Goal: Task Accomplishment & Management: Complete application form

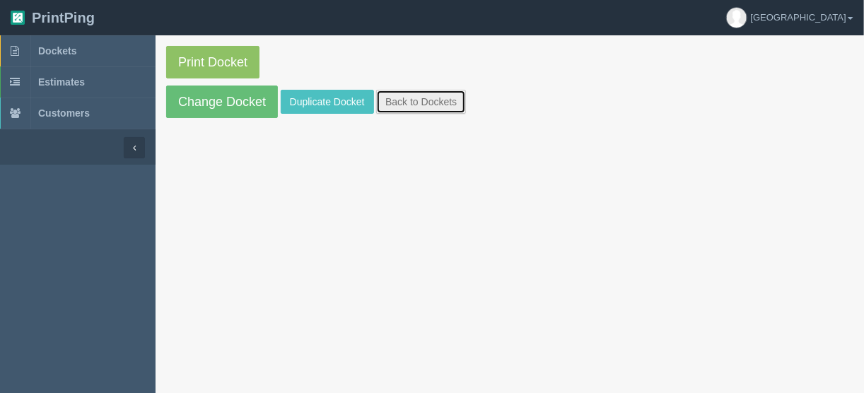
click at [396, 102] on link "Back to Dockets" at bounding box center [421, 102] width 90 height 24
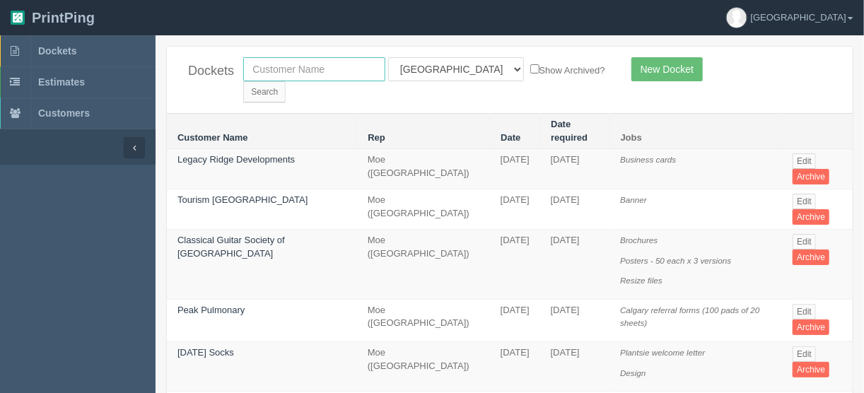
click at [341, 69] on input "text" at bounding box center [314, 69] width 142 height 24
type input "mad m"
click at [286, 81] on input "Search" at bounding box center [264, 91] width 42 height 21
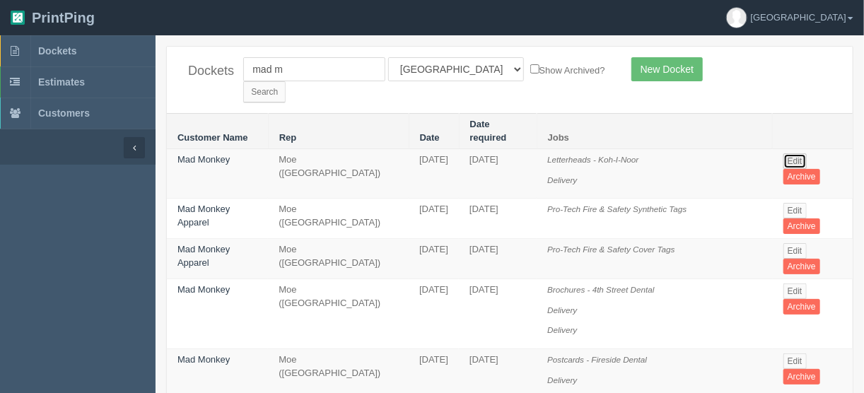
click at [792, 153] on link "Edit" at bounding box center [794, 161] width 23 height 16
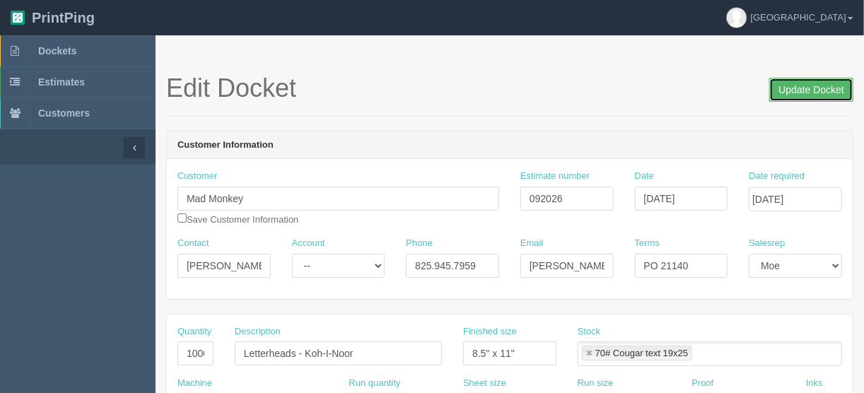
drag, startPoint x: 792, startPoint y: 88, endPoint x: 785, endPoint y: 89, distance: 7.1
click at [791, 88] on input "Update Docket" at bounding box center [811, 90] width 84 height 24
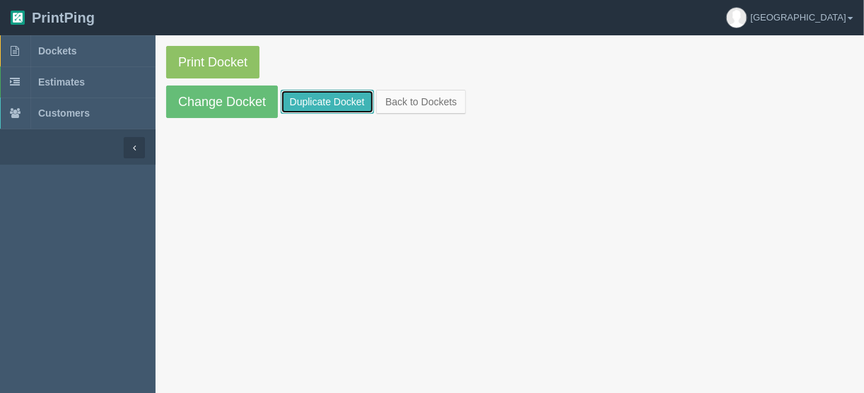
click at [305, 93] on link "Duplicate Docket" at bounding box center [327, 102] width 93 height 24
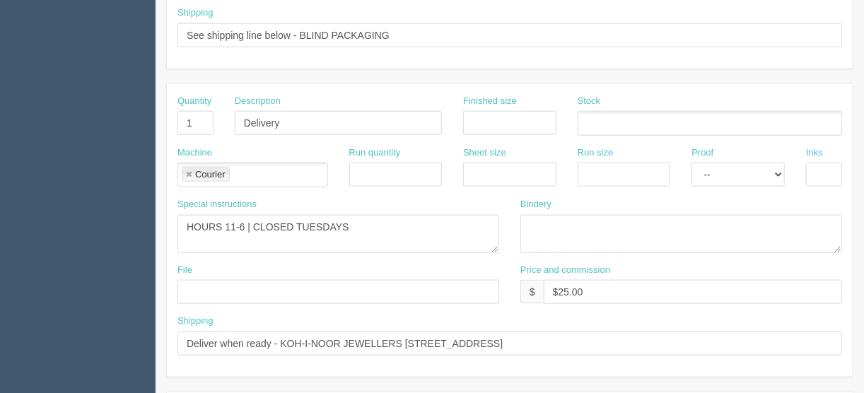
scroll to position [622, 0]
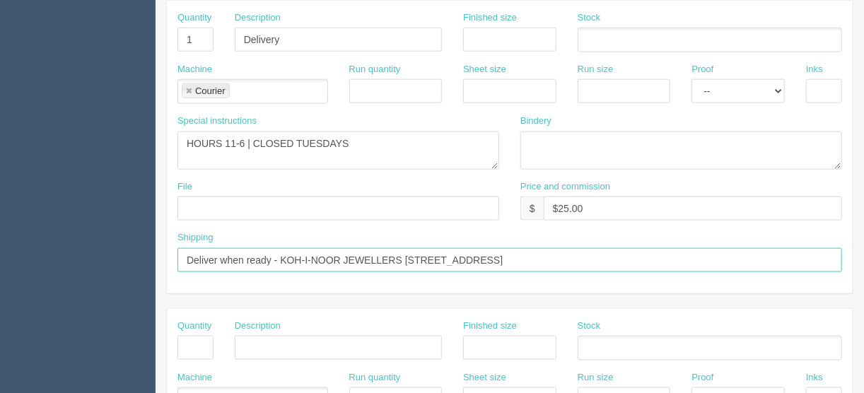
drag, startPoint x: 706, startPoint y: 250, endPoint x: 282, endPoint y: 256, distance: 424.2
click at [282, 256] on input "Deliver when ready - KOH-I-NOOR JEWELLERS 1005- 5075 FALCONRIDGE BLVD NE, CALGA…" at bounding box center [509, 260] width 665 height 24
paste input "ROCKY RIDGE RETIREMENT RESIDENCE 10715 ROCKY RIDGE BLVD NW CALGARY, AB T3G 4G1"
type input "Deliver when ready - ROCKY RIDGE RETIREMENT RESIDENCE 10715 ROCKY RIDGE BLVD NW…"
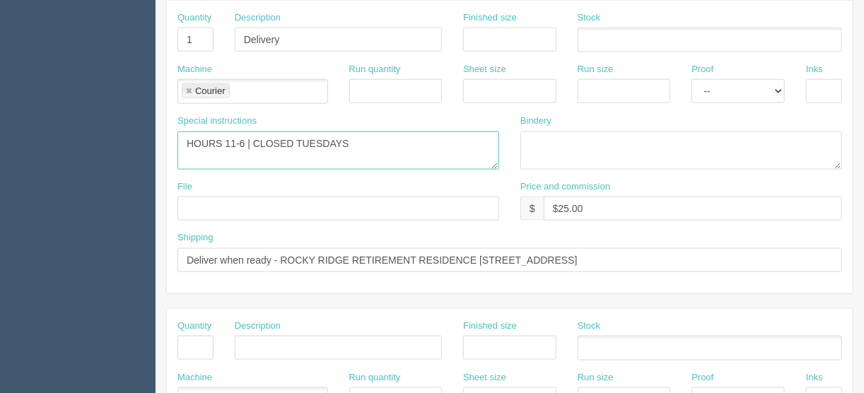
drag, startPoint x: 363, startPoint y: 131, endPoint x: 158, endPoint y: 138, distance: 204.4
click at [166, 136] on div "Quantity 1 Description Delivery Finished size Stock Machine Courier Courier Run…" at bounding box center [509, 147] width 687 height 294
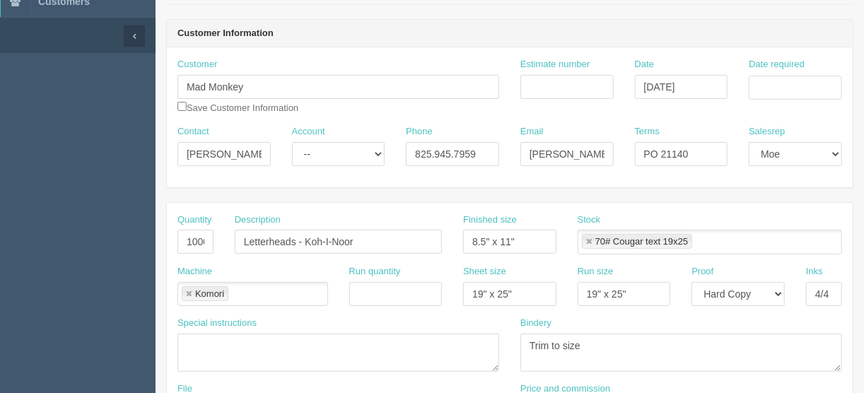
scroll to position [57, 0]
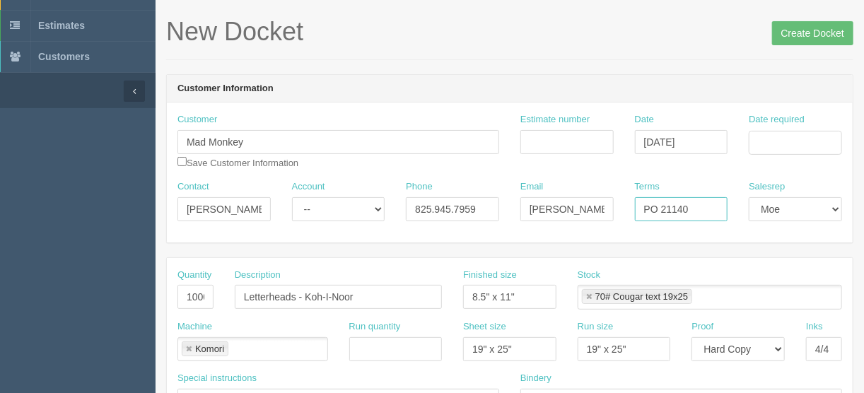
click at [701, 210] on input "PO 21140" at bounding box center [681, 209] width 93 height 24
type input "PO 21194"
click at [797, 141] on input "Date required" at bounding box center [795, 143] width 93 height 24
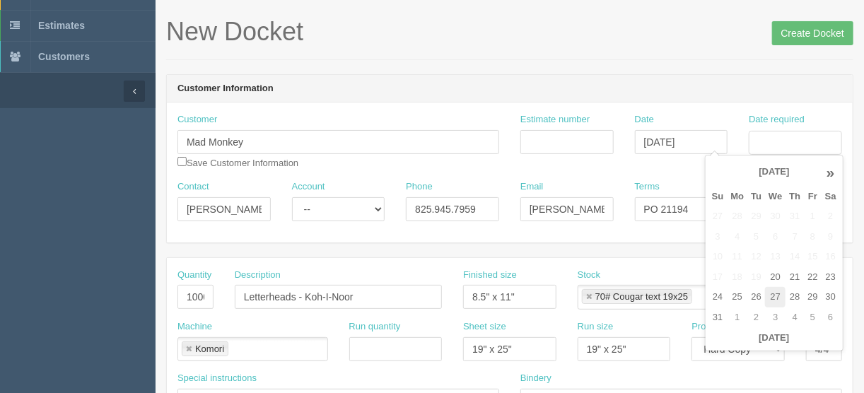
click at [776, 299] on td "27" at bounding box center [775, 297] width 21 height 21
type input "August 27, 2025"
click at [532, 141] on input "Estimate number" at bounding box center [566, 142] width 93 height 24
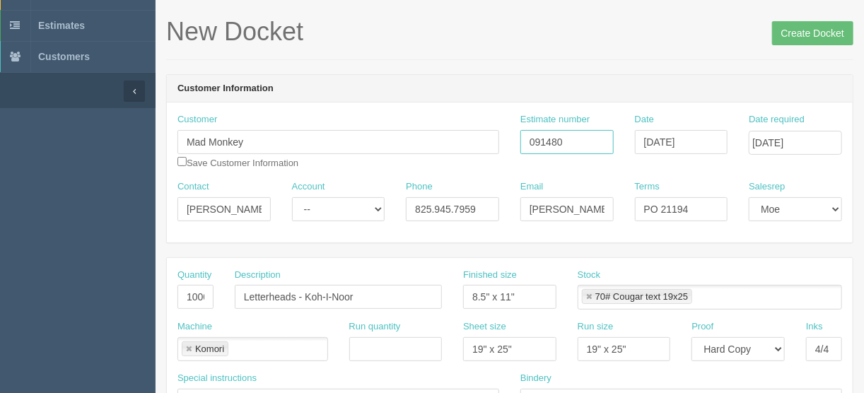
type input "091480"
drag, startPoint x: 183, startPoint y: 296, endPoint x: 252, endPoint y: 289, distance: 69.6
click at [250, 289] on div "Quantity 10000 Description Letterheads - Koh-I-Noor Finished size 8.5" x 11" St…" at bounding box center [510, 295] width 686 height 52
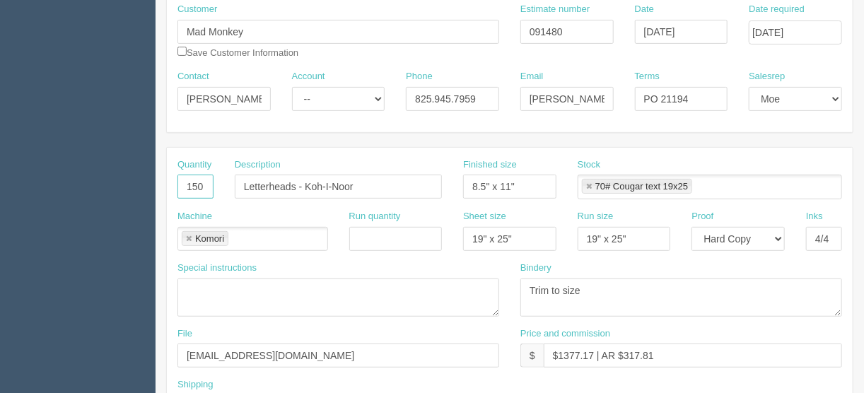
scroll to position [170, 0]
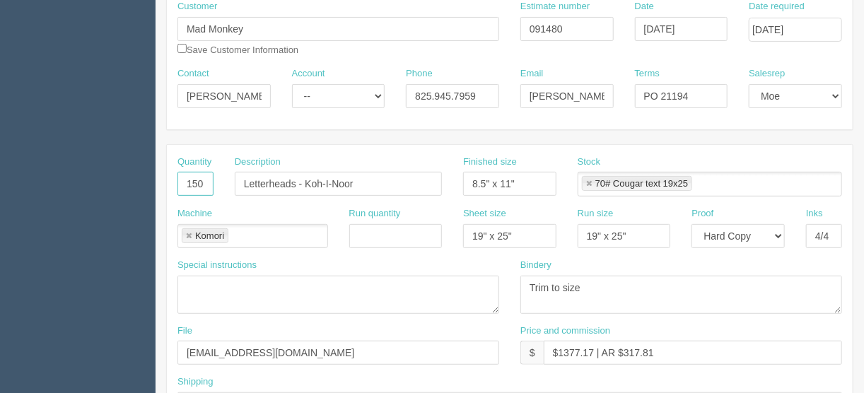
type input "150"
drag, startPoint x: 592, startPoint y: 346, endPoint x: 561, endPoint y: 349, distance: 30.5
click at [563, 349] on input "$1377.17 | AR $317.81" at bounding box center [693, 353] width 298 height 24
type input "$286.39 | AR $317.81"
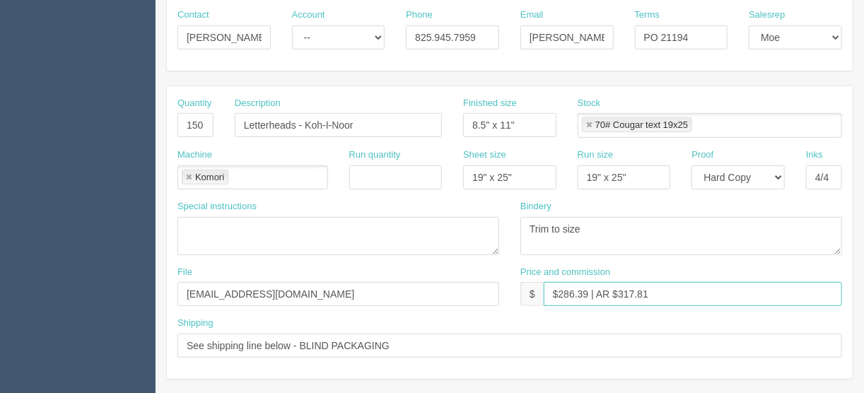
scroll to position [283, 0]
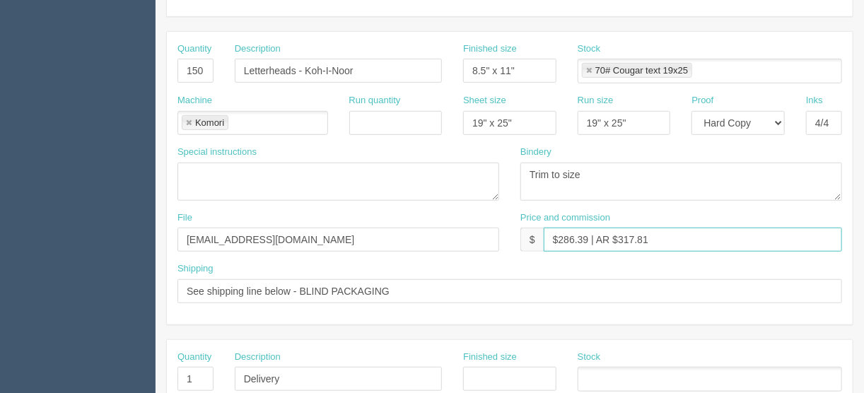
click at [186, 121] on link at bounding box center [189, 123] width 8 height 9
type input "$286.39 | AR $317.81"
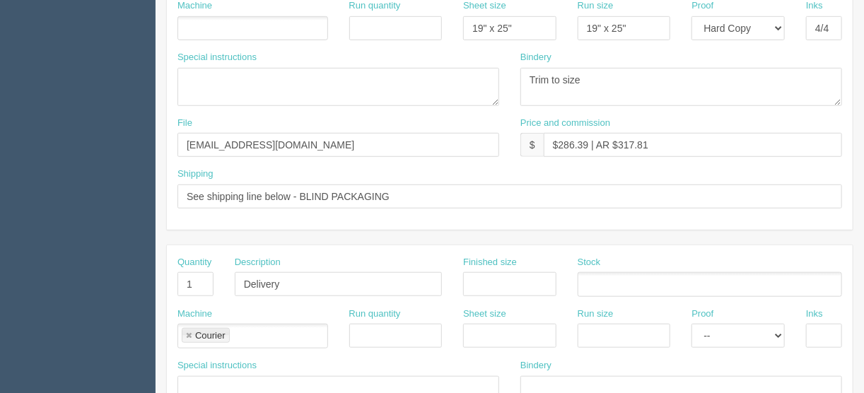
scroll to position [487, 0]
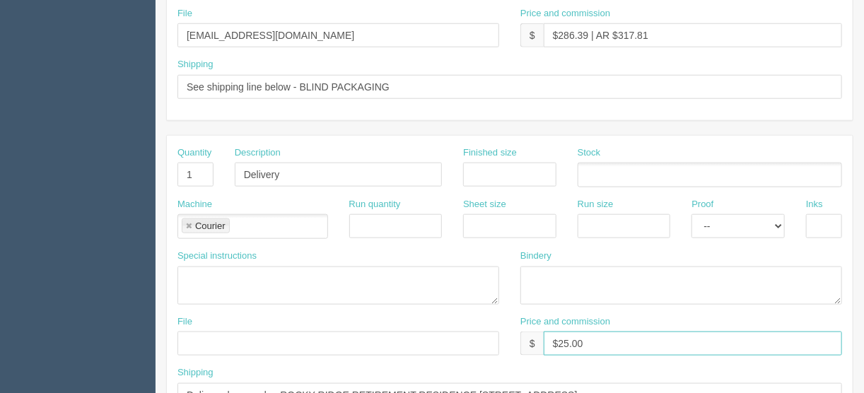
drag, startPoint x: 583, startPoint y: 338, endPoint x: 556, endPoint y: 341, distance: 26.4
click at [556, 341] on input "$25.00" at bounding box center [693, 344] width 298 height 24
type input "$Included above"
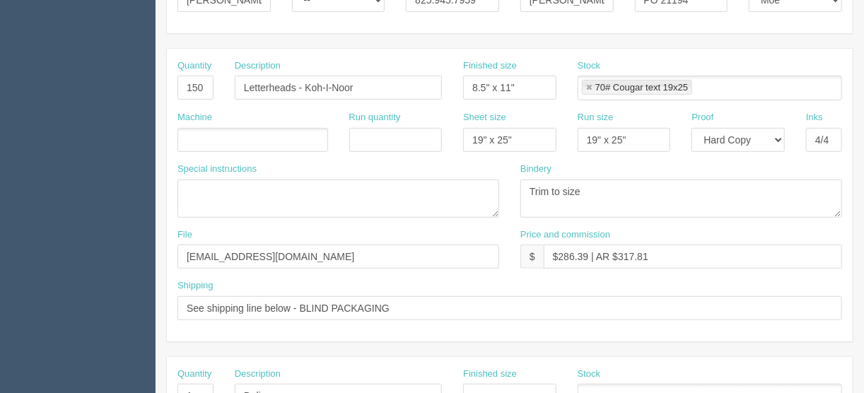
scroll to position [261, 0]
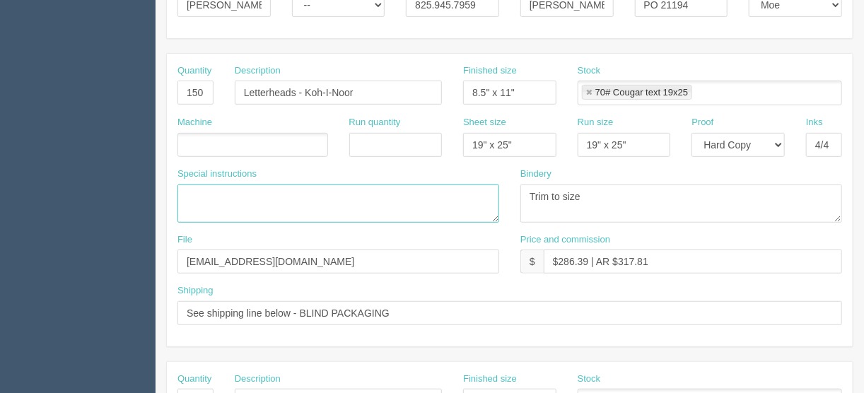
drag, startPoint x: 196, startPoint y: 193, endPoint x: 198, endPoint y: 203, distance: 10.1
click at [196, 193] on textarea at bounding box center [338, 204] width 322 height 38
type textarea "8 pages"
click at [212, 135] on ul at bounding box center [252, 145] width 151 height 25
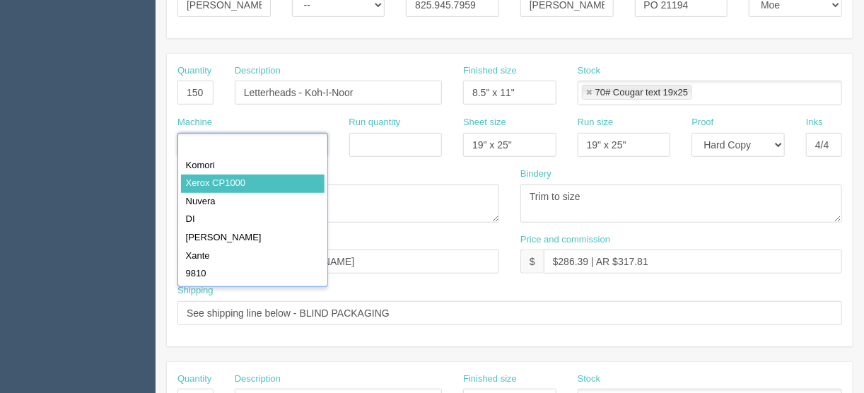
type input "Xerox CP1000"
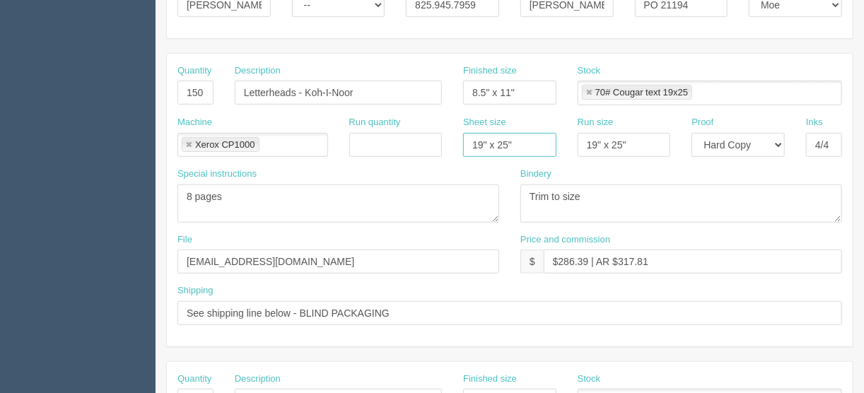
drag, startPoint x: 530, startPoint y: 144, endPoint x: 427, endPoint y: 148, distance: 102.6
click at [417, 131] on div "Machine Xerox CP1000 Xerox CP1000 Run quantity Sheet size 19" x 25" Run size 19…" at bounding box center [510, 142] width 686 height 52
drag, startPoint x: 645, startPoint y: 140, endPoint x: 545, endPoint y: 136, distance: 100.5
click at [532, 153] on div "Machine Xerox CP1000 Xerox CP1000 Run quantity Sheet size Run size 19" x 25" Pr…" at bounding box center [510, 142] width 686 height 52
drag, startPoint x: 587, startPoint y: 90, endPoint x: 590, endPoint y: 99, distance: 9.8
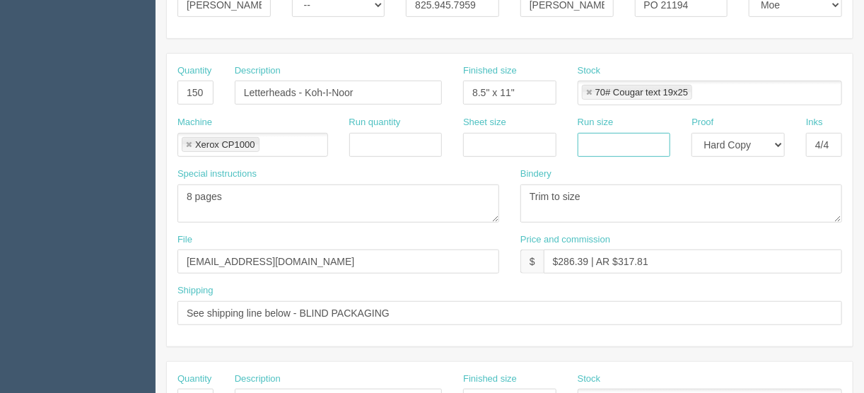
click at [587, 90] on link at bounding box center [589, 92] width 8 height 9
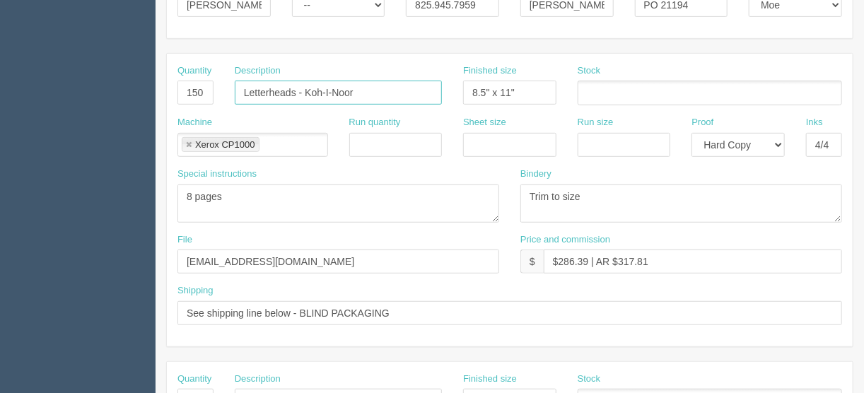
drag, startPoint x: 358, startPoint y: 88, endPoint x: 214, endPoint y: 87, distance: 144.2
click at [214, 87] on div "Quantity 150 Description Letterheads - Koh-I-Noor Finished size 8.5" x 11" Stock" at bounding box center [510, 90] width 686 height 52
type input "Newsletters - Rocky Ridge Retirement"
click at [600, 92] on ul at bounding box center [710, 93] width 264 height 25
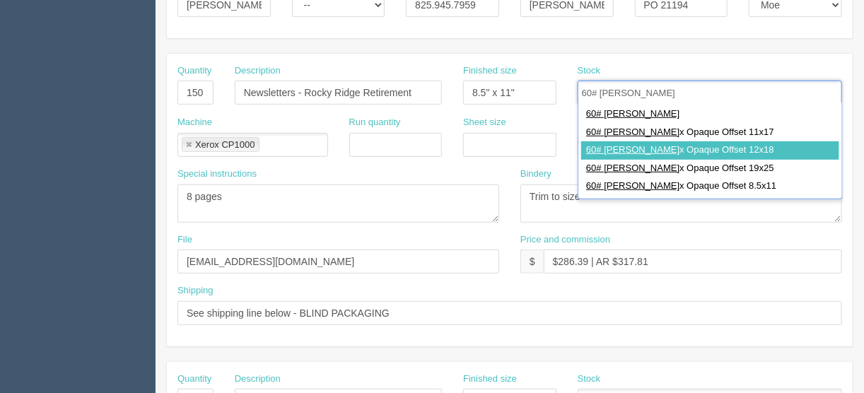
type input "60# Lyn"
type input "60# Lynx Opaque Offset 12x18"
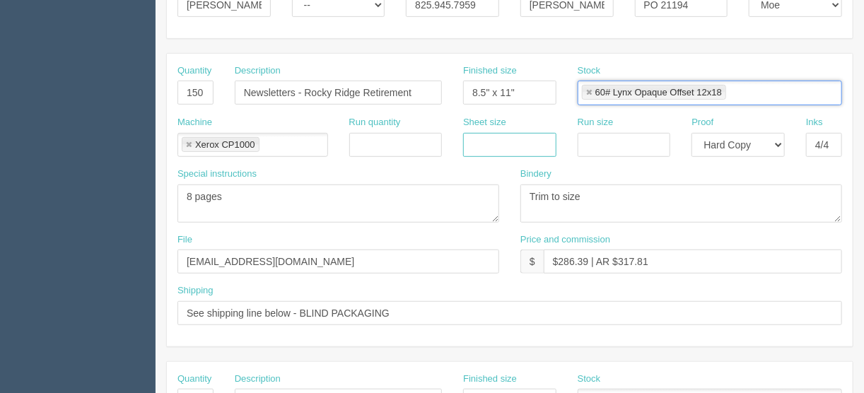
click at [485, 144] on input "text" at bounding box center [509, 145] width 93 height 24
type input "12" x 18""
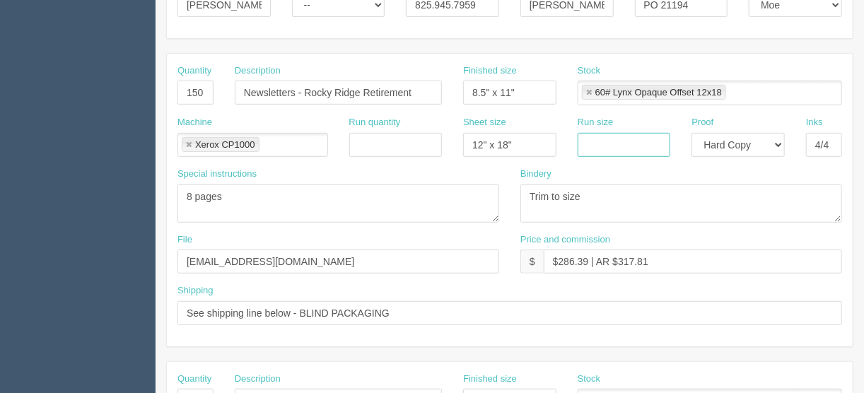
click at [604, 138] on input "text" at bounding box center [624, 145] width 93 height 24
type input "12" x 18""
click at [588, 191] on textarea "Trim to size" at bounding box center [681, 204] width 322 height 38
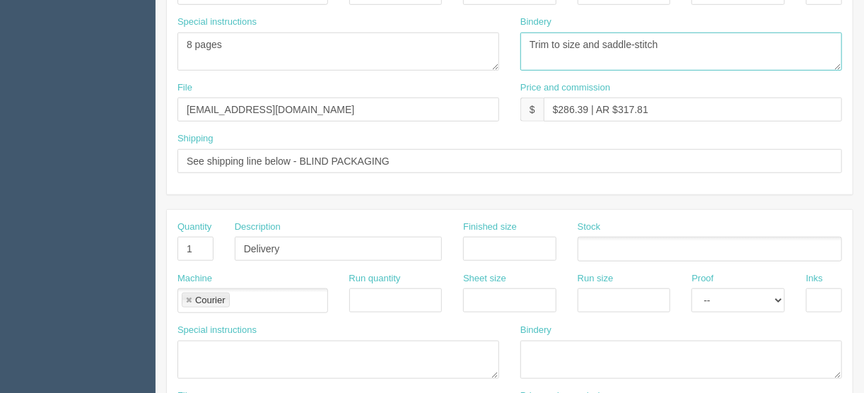
scroll to position [544, 0]
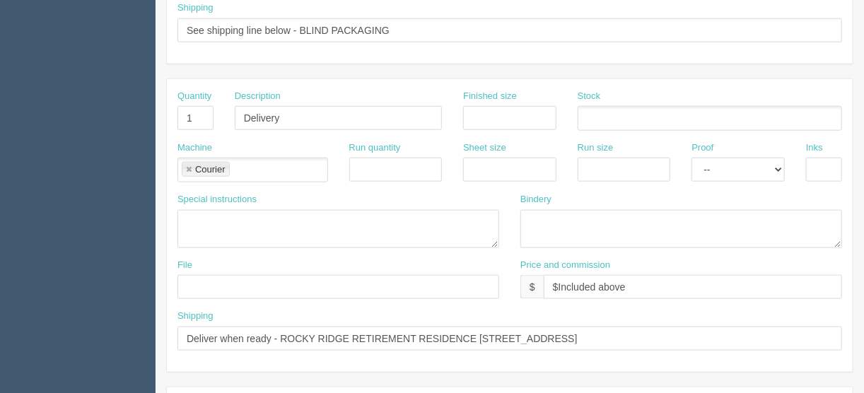
type textarea "Trim to size and saddle-stitch"
click at [190, 214] on textarea "HOURS 11-6 | CLOSED TUESDAYS" at bounding box center [338, 229] width 322 height 38
type textarea "Courier included"
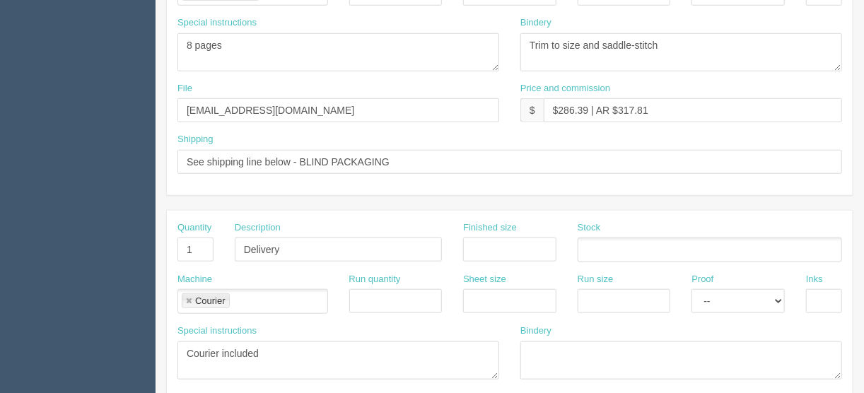
scroll to position [374, 0]
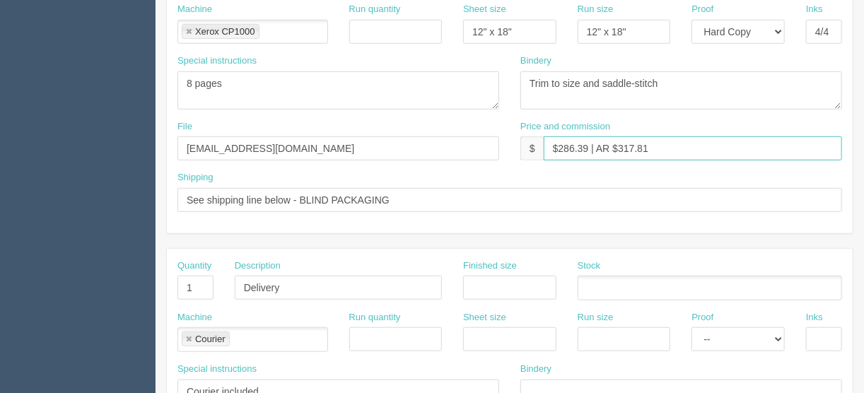
drag, startPoint x: 655, startPoint y: 143, endPoint x: 626, endPoint y: 146, distance: 29.2
click at [626, 146] on input "$286.39 | AR $317.81" at bounding box center [693, 148] width 298 height 24
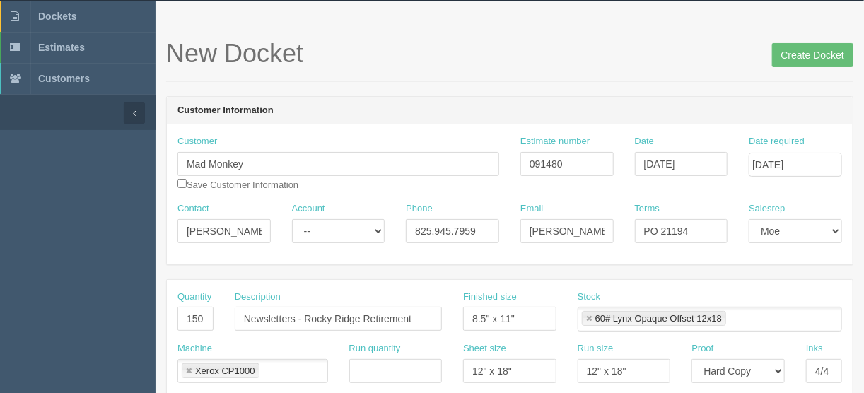
scroll to position [0, 0]
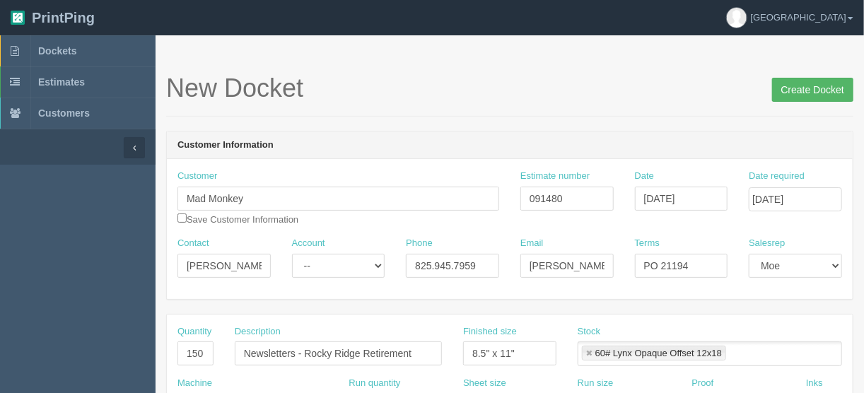
type input "$286.39 | AR $37.35"
click at [805, 88] on input "Create Docket" at bounding box center [812, 90] width 81 height 24
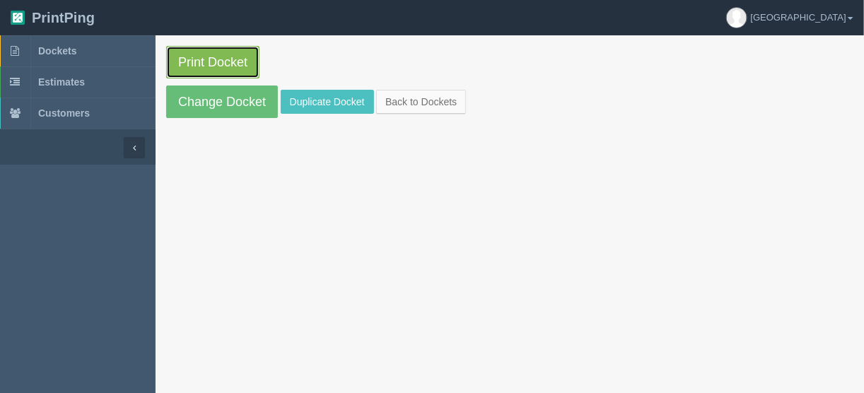
drag, startPoint x: 0, startPoint y: 0, endPoint x: 207, endPoint y: 62, distance: 216.3
click at [207, 62] on link "Print Docket" at bounding box center [212, 62] width 93 height 33
